Goal: Check status: Check status

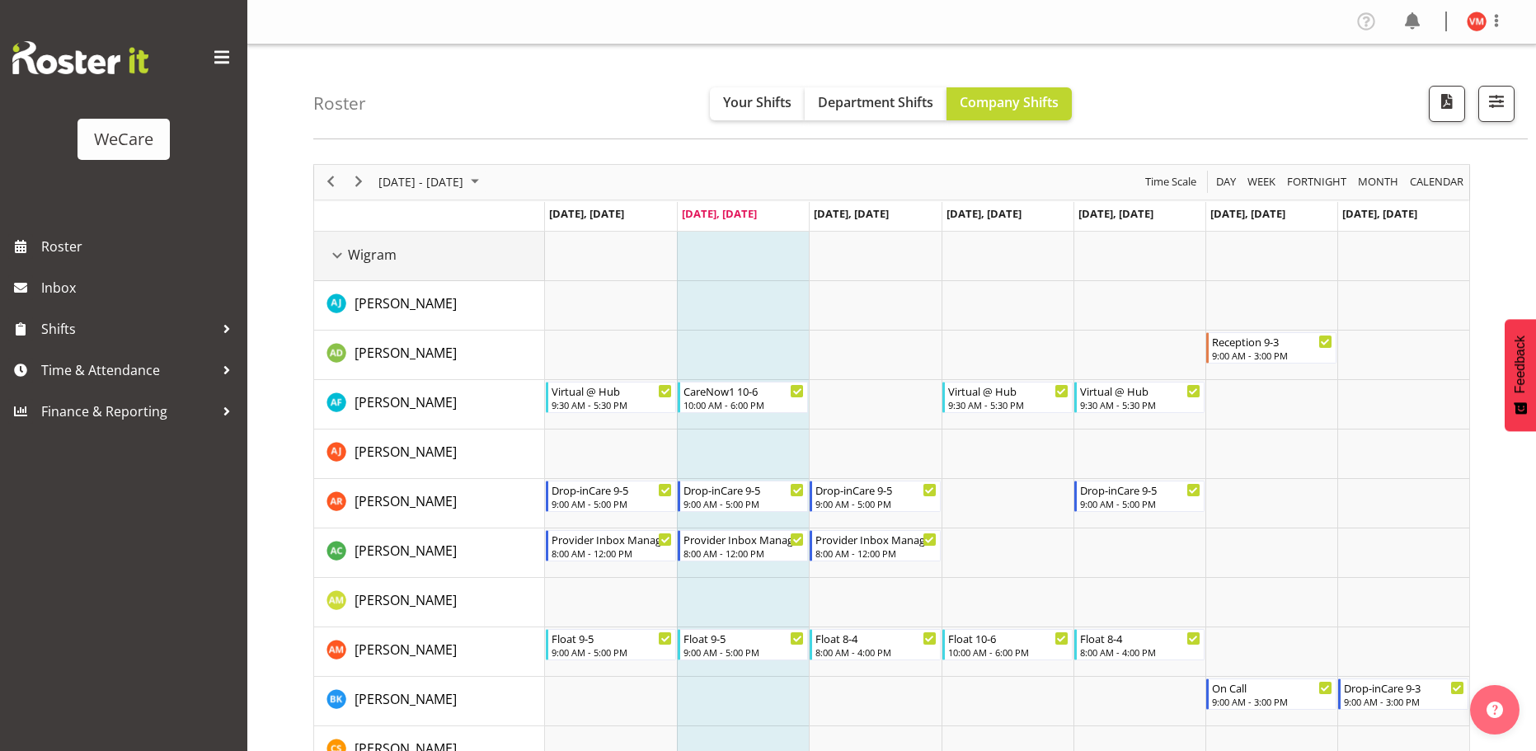
click at [332, 253] on div "Wigram resource" at bounding box center [336, 255] width 21 height 21
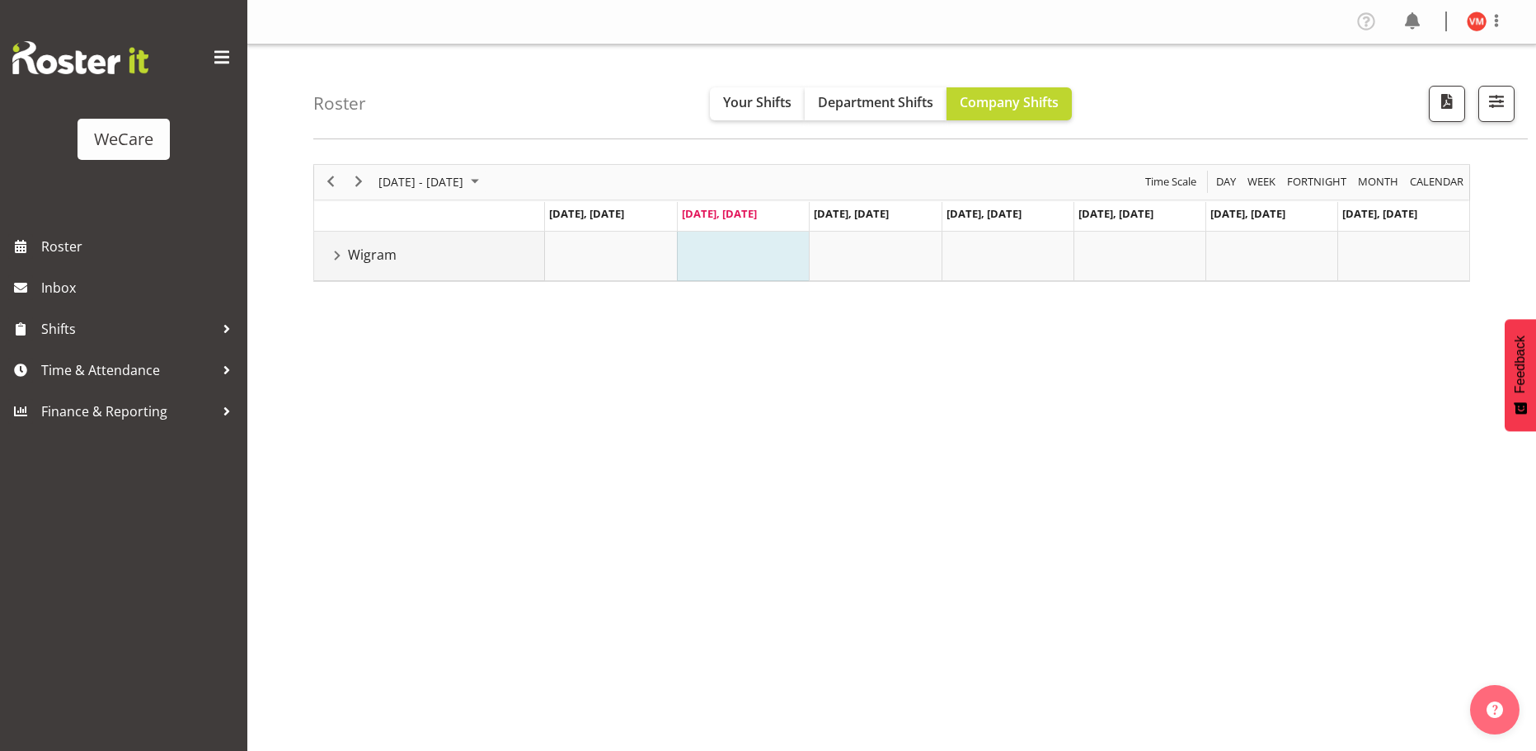
click at [332, 253] on div "Wigram resource" at bounding box center [336, 255] width 21 height 21
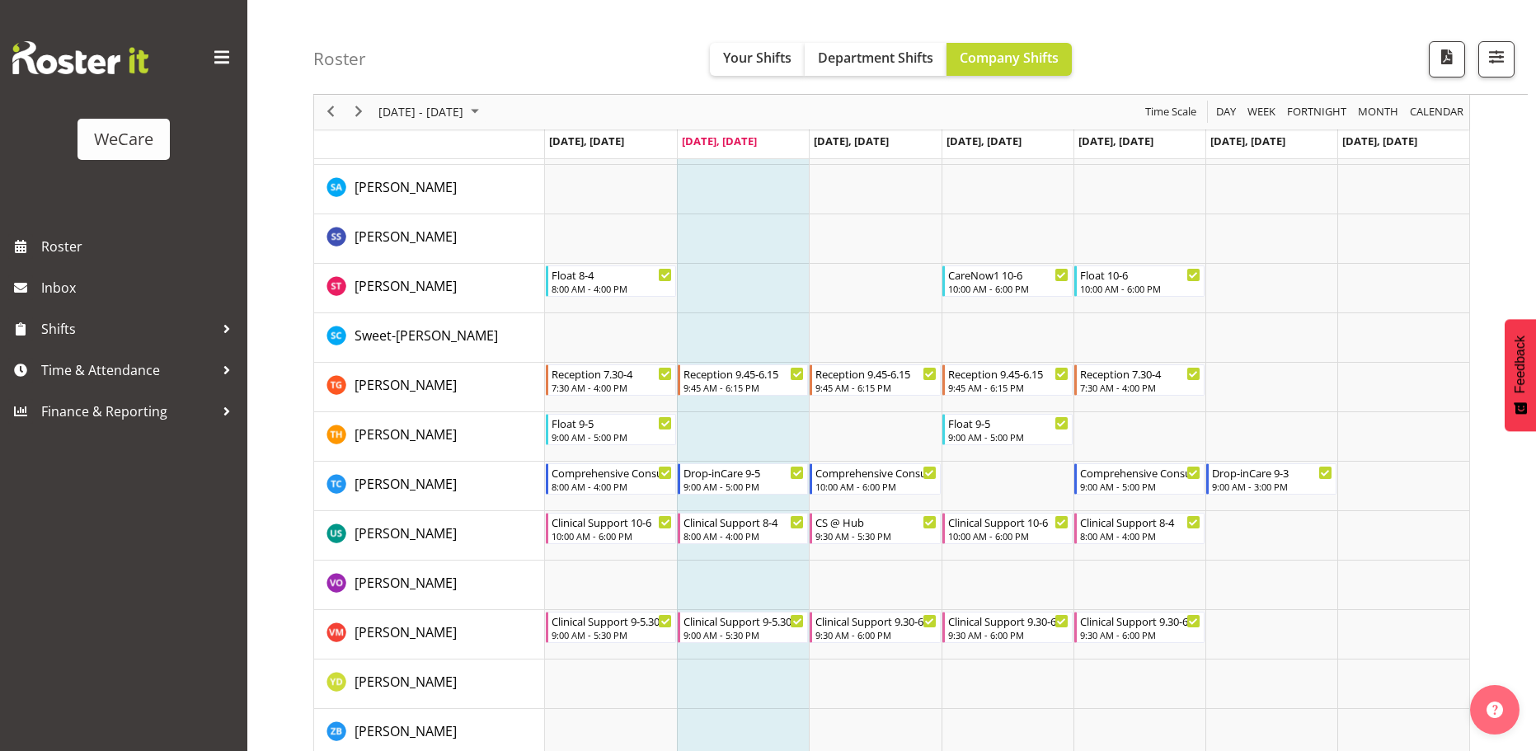
scroll to position [2247, 0]
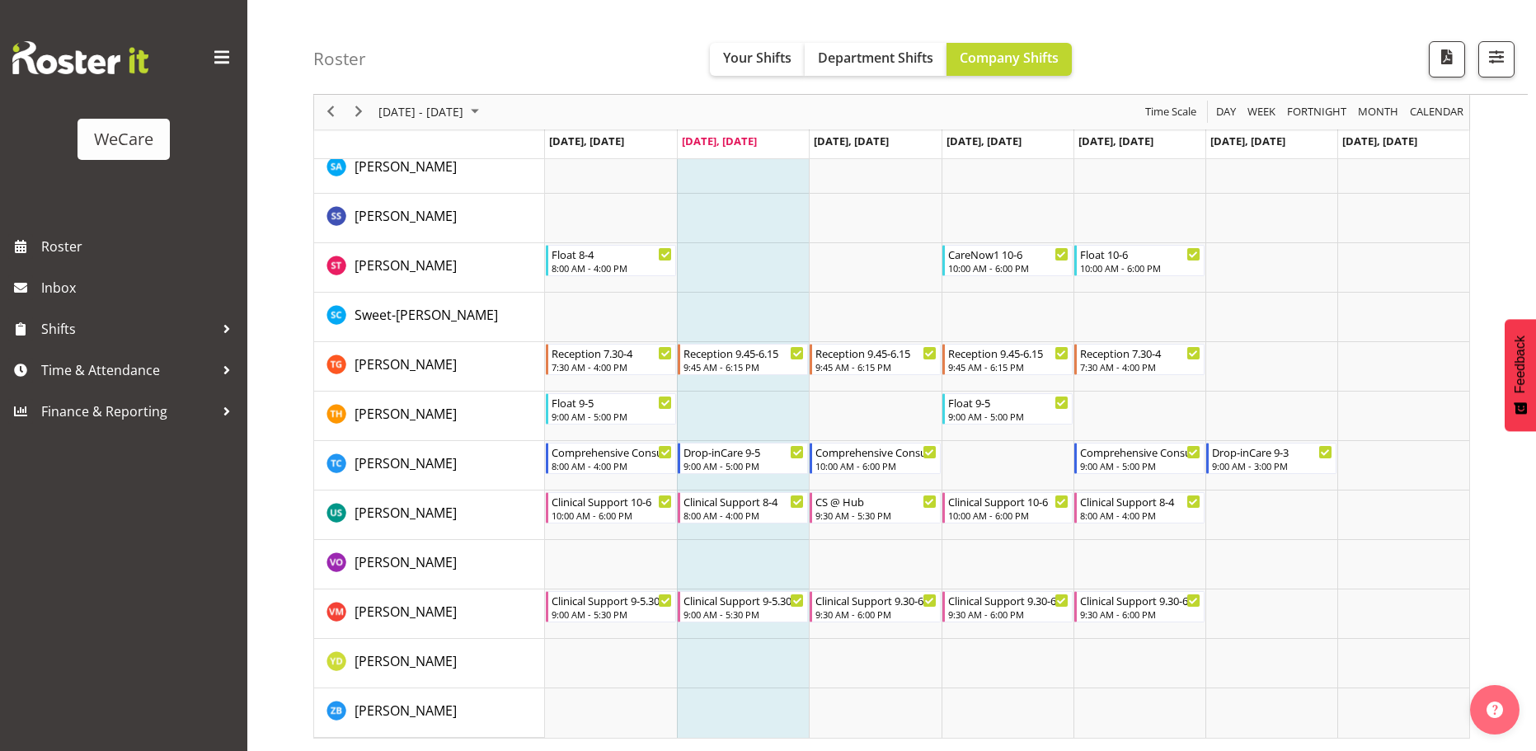
click at [537, 68] on div "Roster Your Shifts Department Shifts Company Shifts 1 Locations Clear Business …" at bounding box center [920, 47] width 1214 height 95
click at [546, 61] on div "Roster Your Shifts Department Shifts Company Shifts 1 Locations Clear Business …" at bounding box center [920, 47] width 1214 height 95
click at [1303, 15] on div "Roster Your Shifts Department Shifts Company Shifts 1 Locations Clear Business …" at bounding box center [920, 47] width 1214 height 95
click at [1308, 8] on div "Roster Your Shifts Department Shifts Company Shifts 1 Locations Clear Business …" at bounding box center [920, 47] width 1214 height 95
